Goal: Task Accomplishment & Management: Use online tool/utility

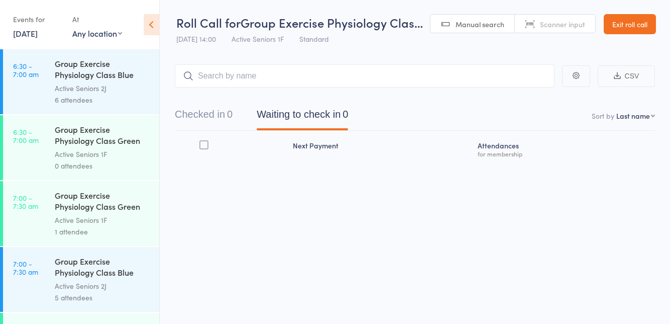
scroll to position [1696, 0]
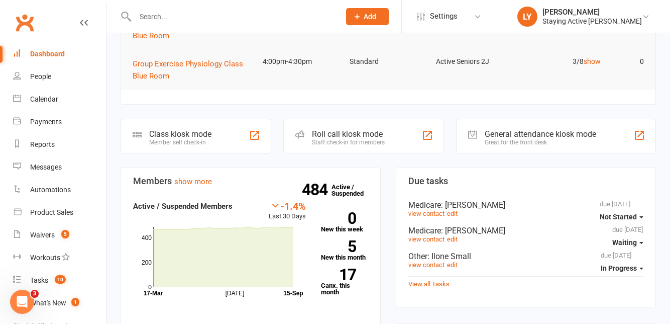
scroll to position [215, 0]
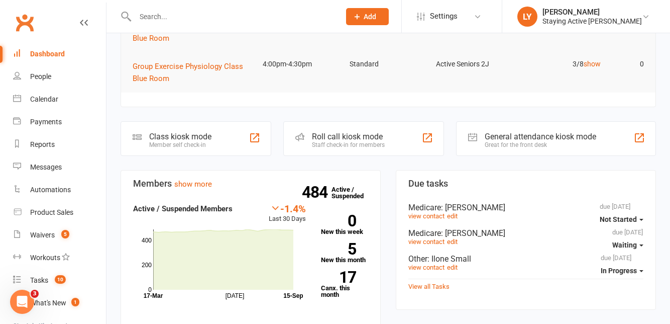
click at [389, 140] on div "Roll call kiosk mode Staff check-in for members" at bounding box center [363, 138] width 161 height 35
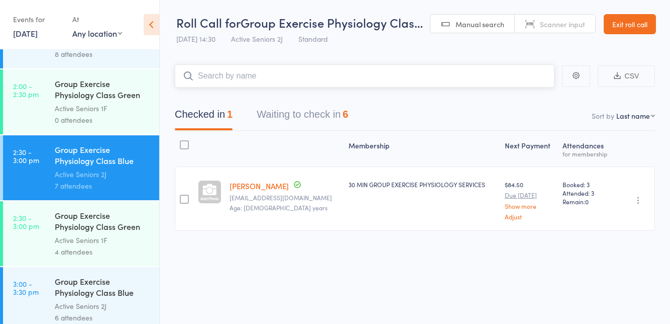
scroll to position [1690, 0]
click at [117, 235] on div "Active Seniors 1F" at bounding box center [103, 241] width 96 height 12
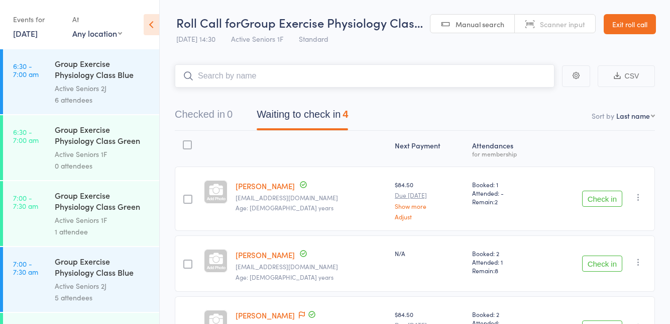
scroll to position [6, 0]
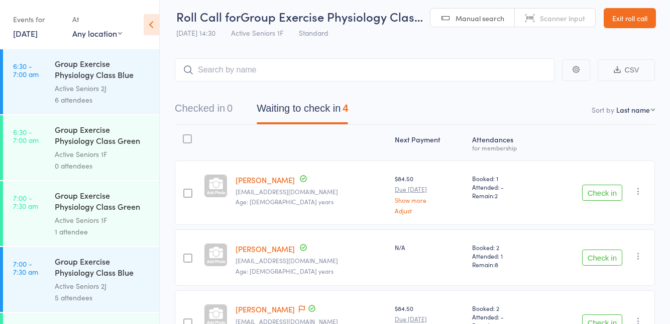
click at [602, 192] on button "Check in" at bounding box center [602, 192] width 40 height 16
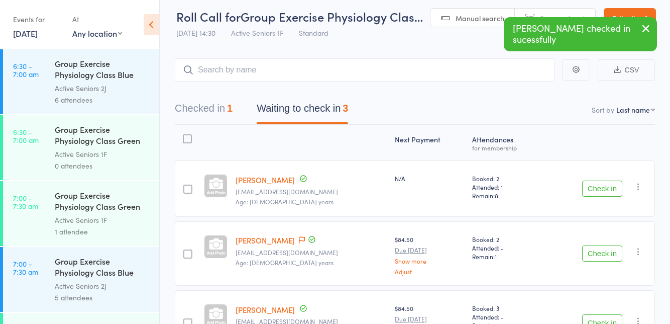
click at [299, 239] on icon at bounding box center [302, 239] width 6 height 7
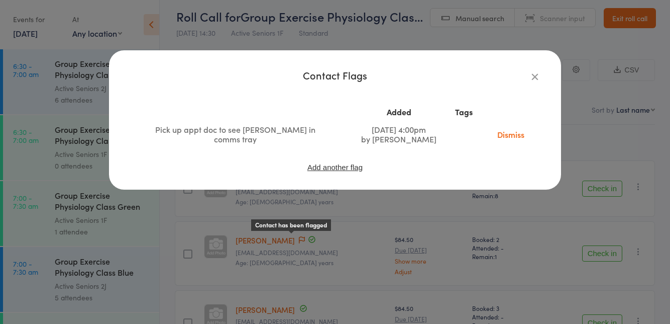
click at [530, 75] on icon "button" at bounding box center [535, 76] width 11 height 11
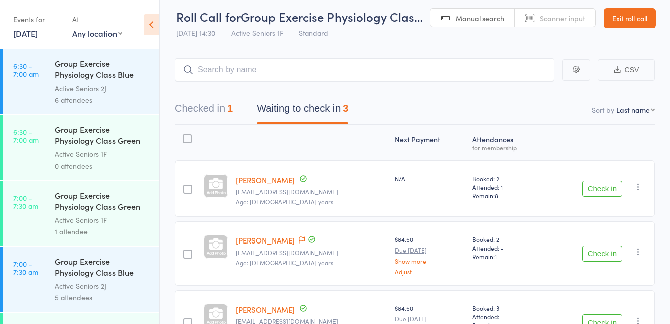
click at [270, 241] on link "[PERSON_NAME]" at bounding box center [265, 240] width 59 height 11
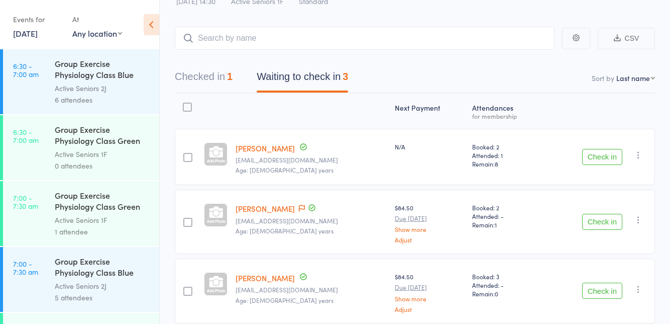
click at [597, 224] on button "Check in" at bounding box center [602, 222] width 40 height 16
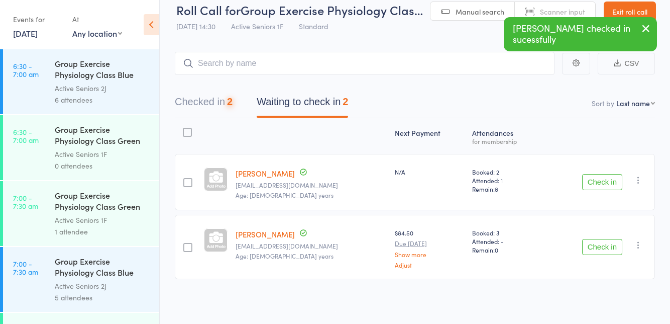
scroll to position [0, 0]
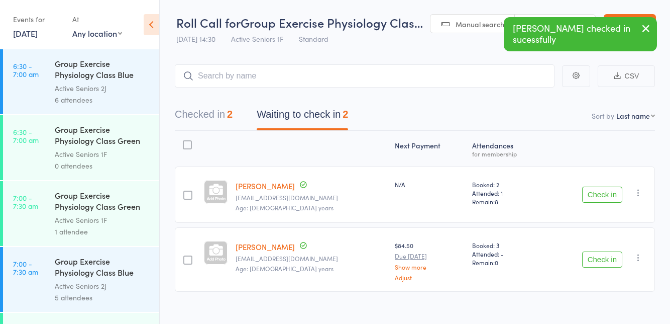
click at [602, 261] on button "Check in" at bounding box center [602, 259] width 40 height 16
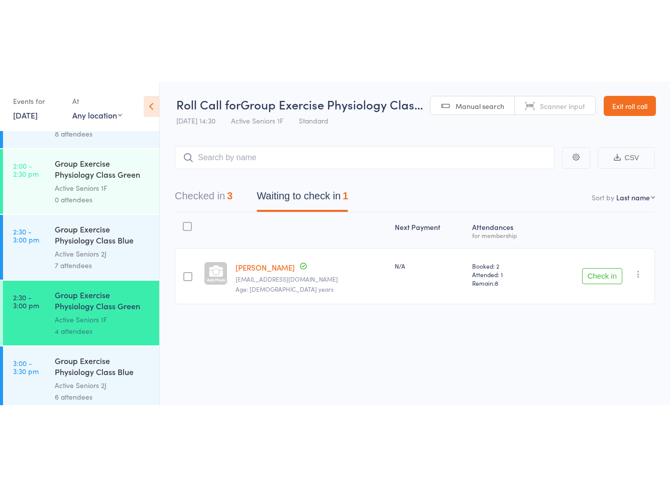
scroll to position [1694, 0]
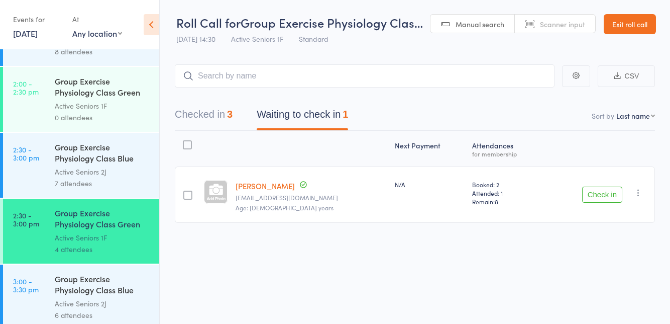
click at [106, 174] on div "Active Seniors 2J" at bounding box center [103, 172] width 96 height 12
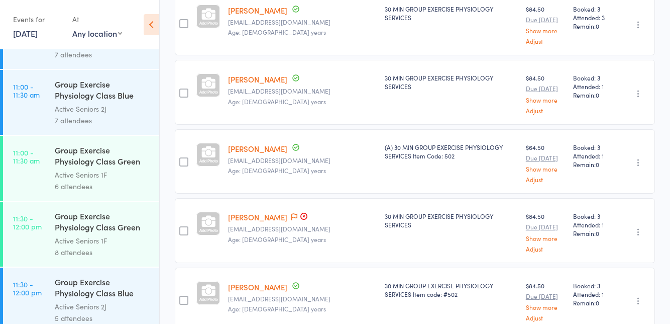
scroll to position [1166, 0]
click at [268, 212] on link "Geoffrey Hunter" at bounding box center [257, 217] width 59 height 11
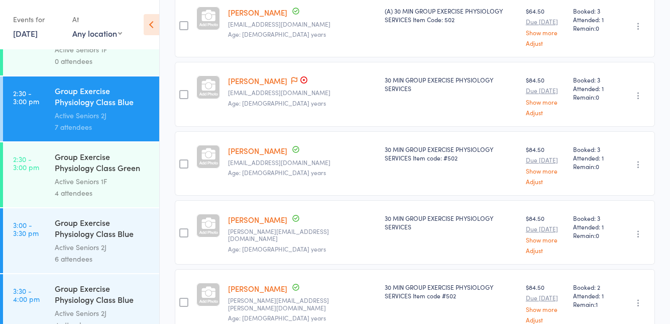
scroll to position [1747, 0]
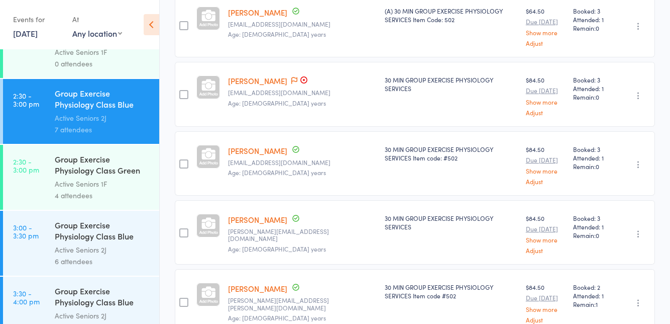
click at [56, 188] on div "Active Seniors 1F" at bounding box center [103, 184] width 96 height 12
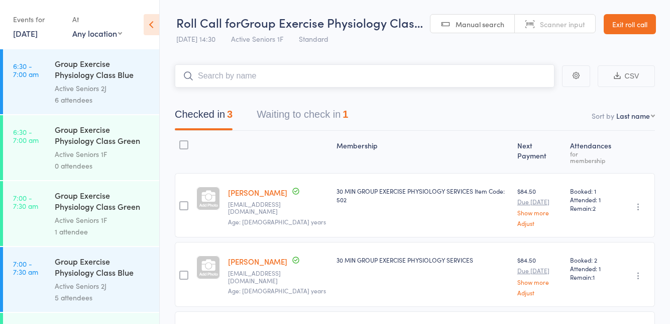
click at [319, 130] on button "Waiting to check in 1" at bounding box center [302, 116] width 91 height 27
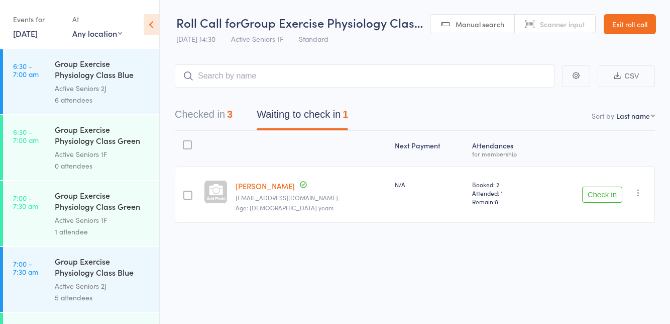
click at [603, 198] on button "Check in" at bounding box center [602, 194] width 40 height 16
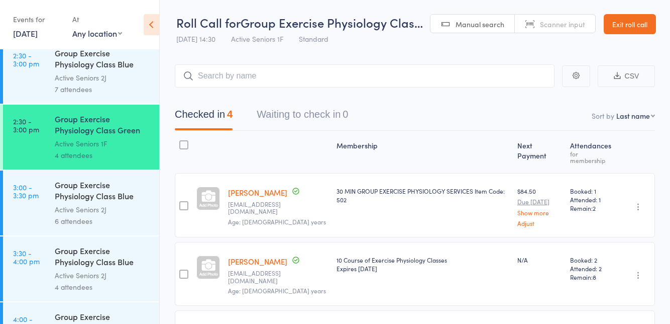
scroll to position [1790, 0]
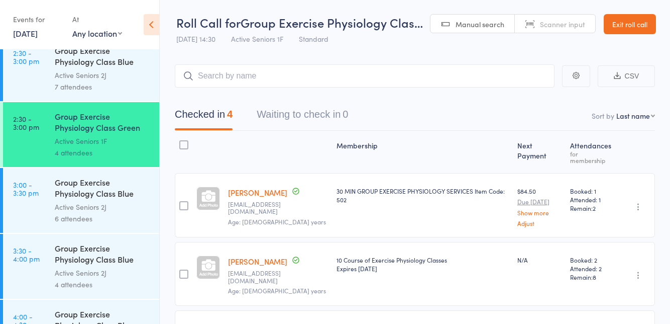
click at [58, 192] on div "Group Exercise Physiology Class Blue Room" at bounding box center [103, 188] width 96 height 25
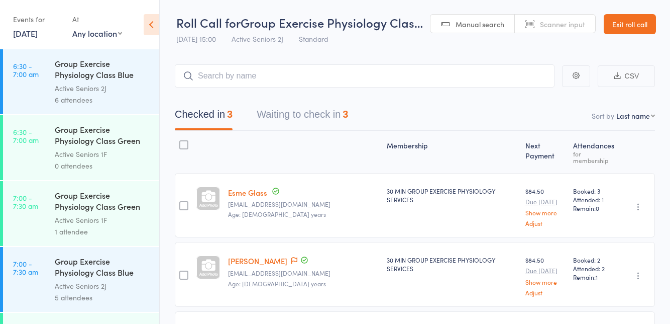
click at [154, 25] on icon at bounding box center [152, 24] width 16 height 21
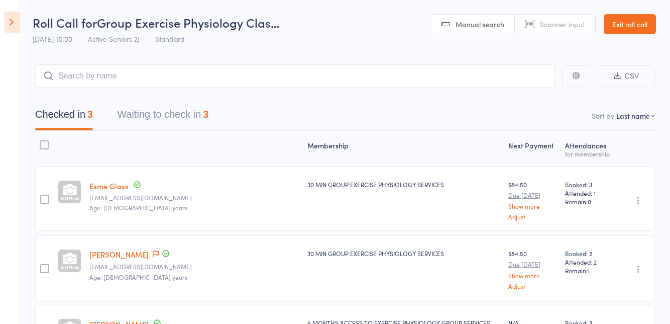
click at [163, 119] on button "Waiting to check in 3" at bounding box center [162, 116] width 91 height 27
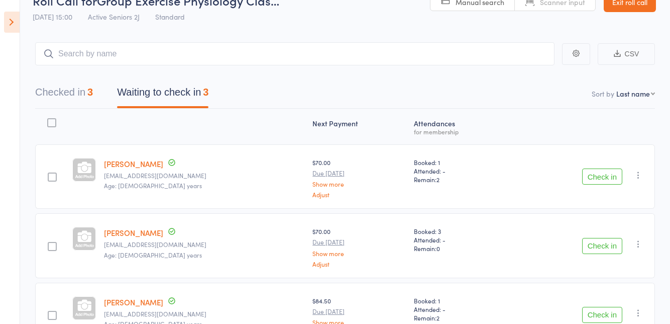
scroll to position [46, 0]
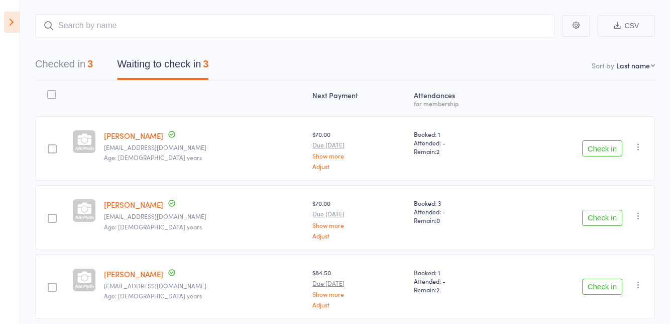
click at [79, 65] on button "Checked in 3" at bounding box center [64, 66] width 58 height 27
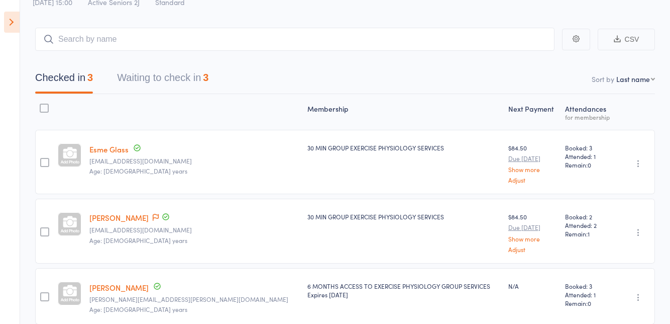
scroll to position [0, 0]
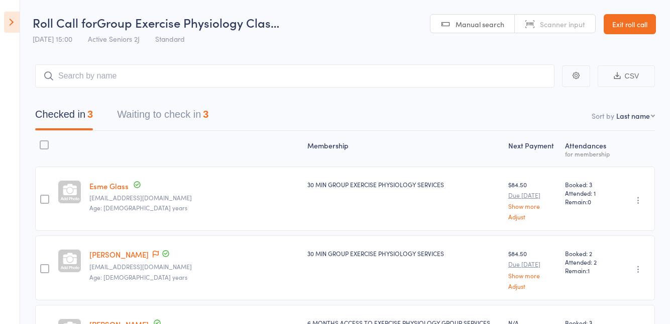
click at [13, 25] on icon at bounding box center [12, 22] width 16 height 21
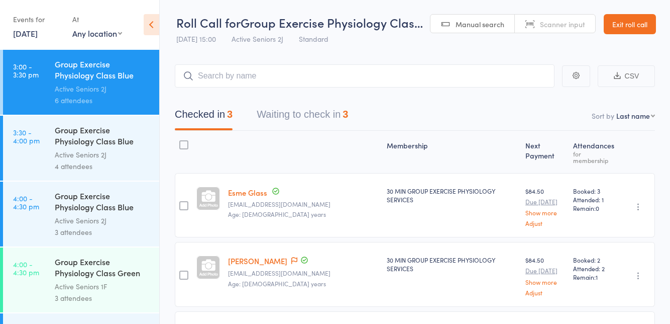
scroll to position [1909, 0]
click at [318, 110] on button "Waiting to check in 3" at bounding box center [302, 116] width 91 height 27
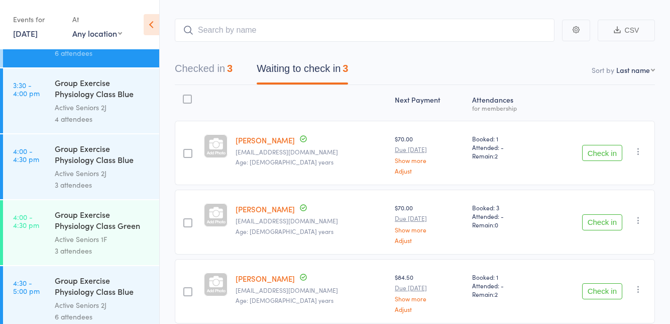
scroll to position [1953, 0]
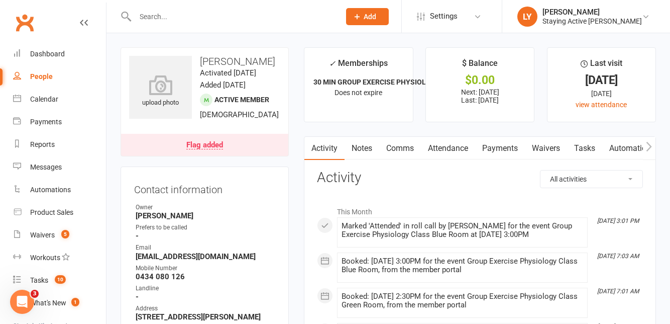
click at [217, 149] on link "Flag added" at bounding box center [204, 145] width 167 height 22
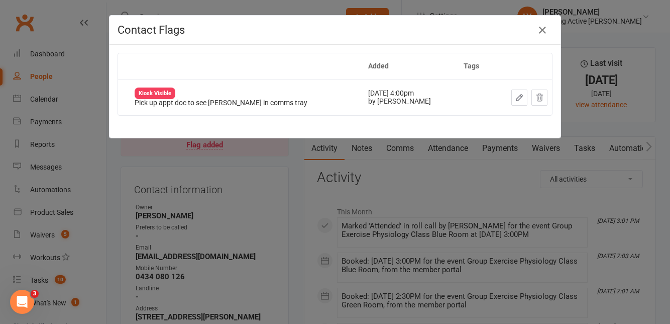
click at [526, 96] on button "button" at bounding box center [519, 97] width 16 height 16
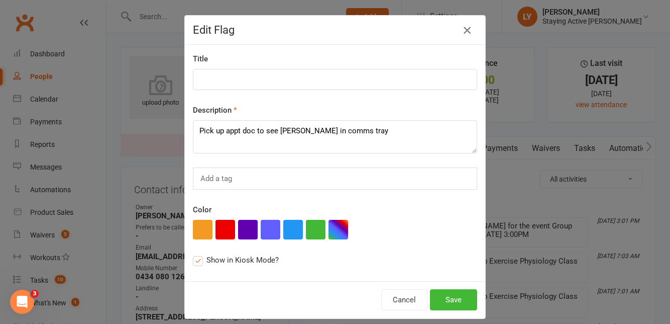
click at [466, 30] on icon "button" at bounding box center [467, 30] width 12 height 12
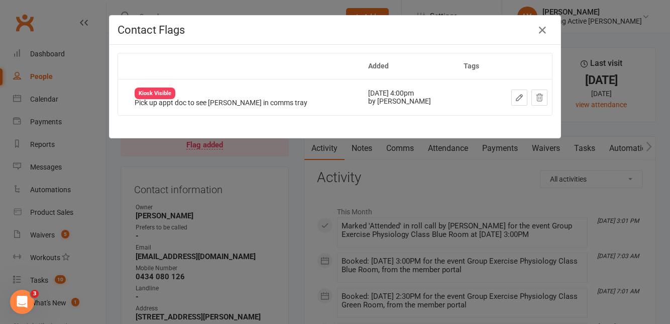
click at [543, 102] on button at bounding box center [540, 97] width 16 height 16
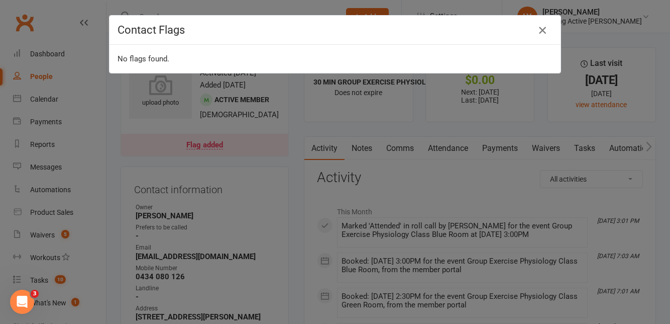
click at [544, 29] on icon "button" at bounding box center [543, 30] width 12 height 12
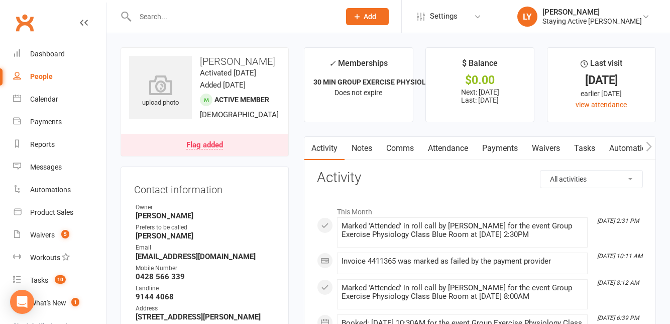
click at [499, 150] on link "Payments" at bounding box center [500, 148] width 50 height 23
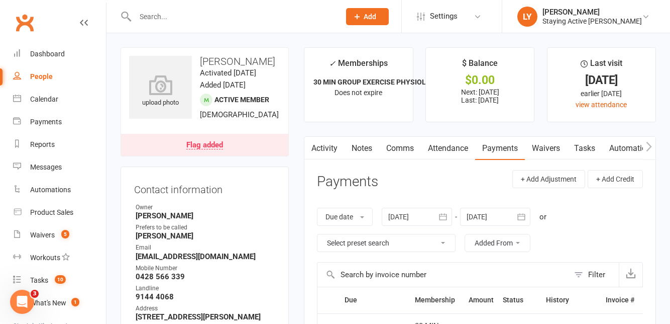
click at [329, 151] on link "Activity" at bounding box center [324, 148] width 40 height 23
